Goal: Navigation & Orientation: Go to known website

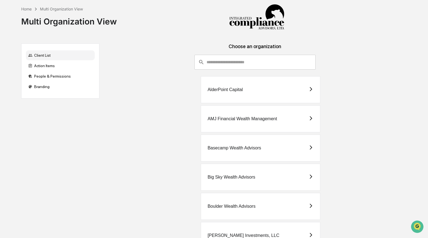
click at [261, 61] on input "consultant-dashboard__filter-organizations-search-bar" at bounding box center [261, 62] width 109 height 15
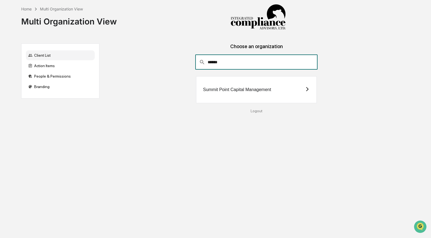
type input "******"
drag, startPoint x: 286, startPoint y: 94, endPoint x: 286, endPoint y: 88, distance: 6.3
click at [286, 94] on div "Summit Point Capital Management" at bounding box center [256, 89] width 121 height 27
